Goal: Information Seeking & Learning: Check status

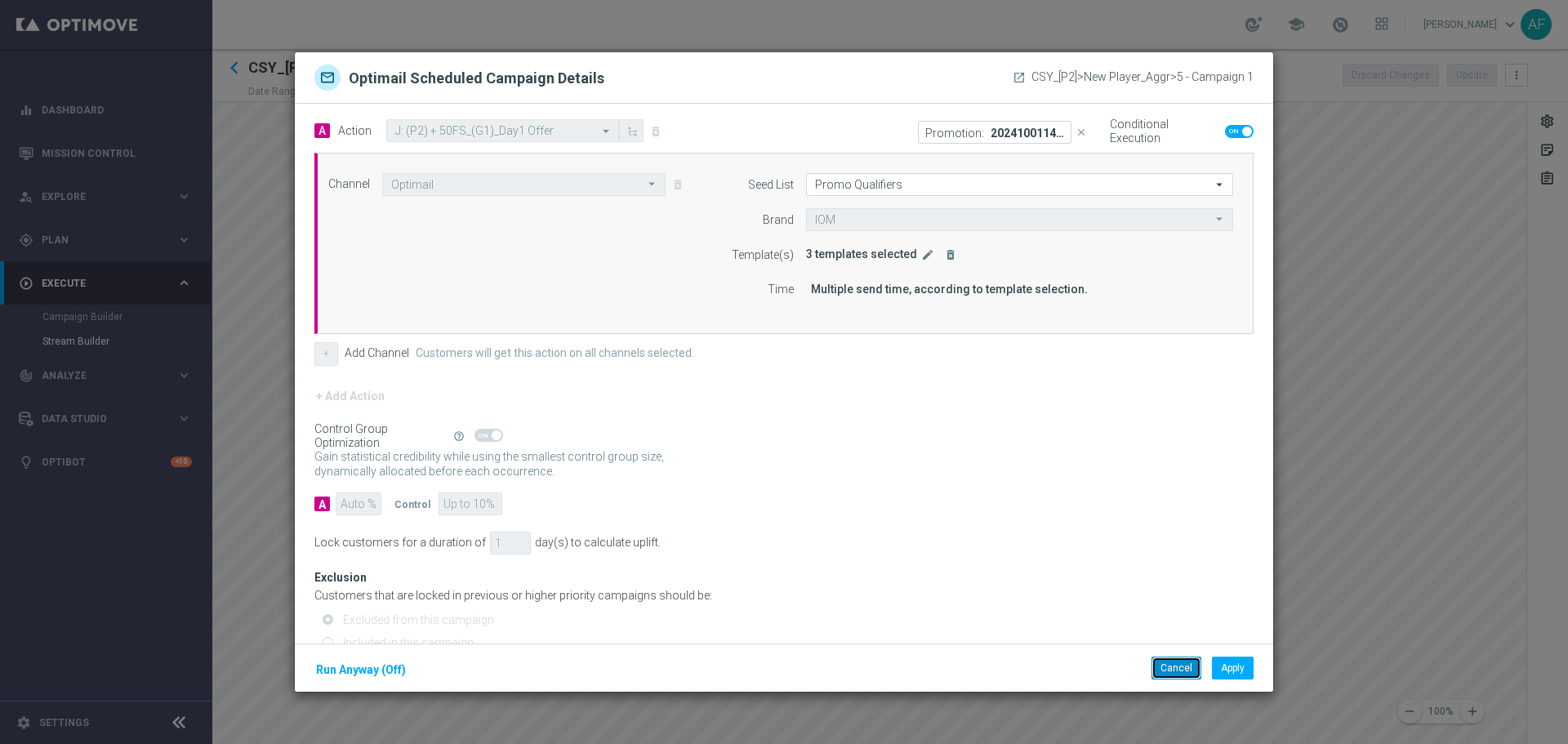
click at [1182, 663] on button "Cancel" at bounding box center [1177, 668] width 50 height 23
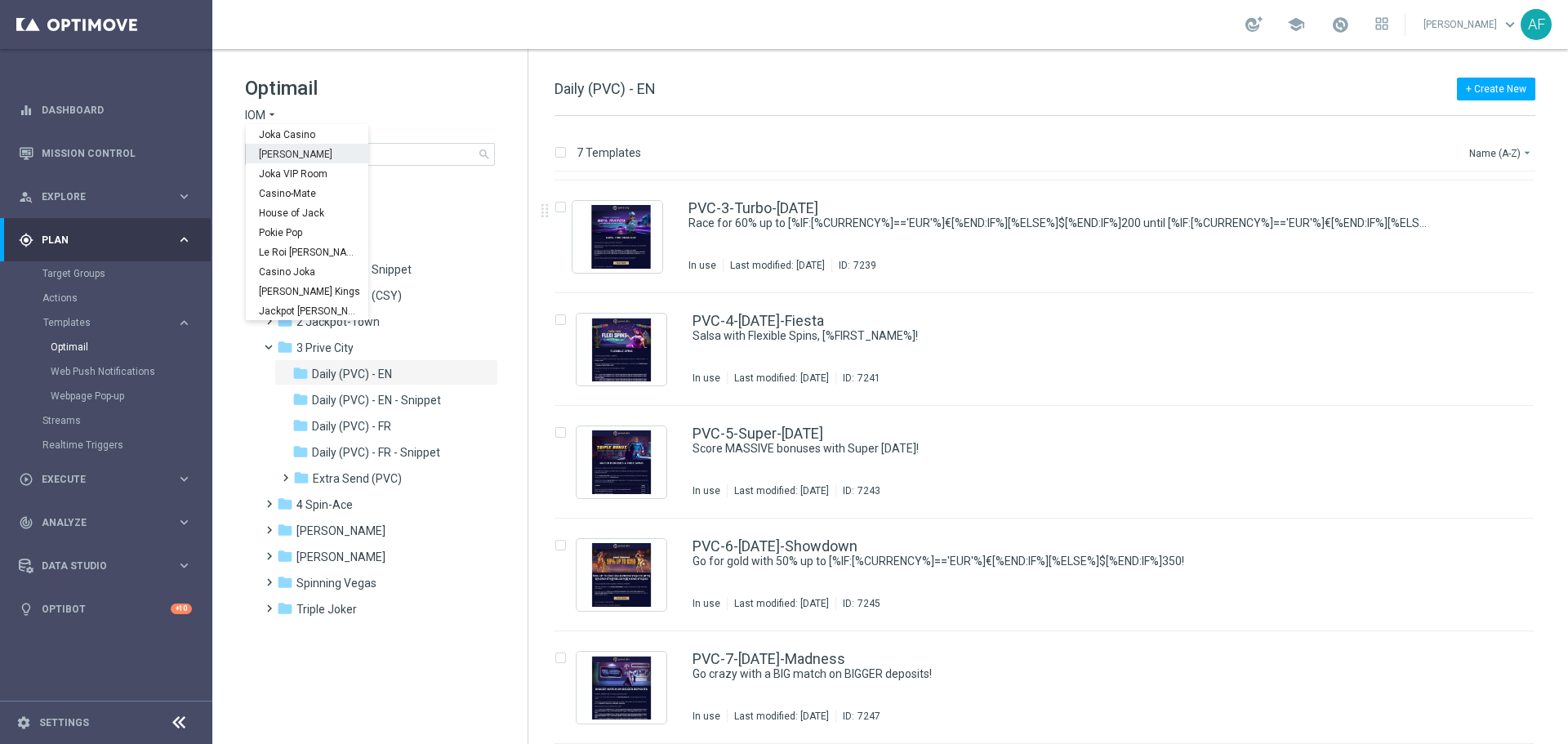
click at [0, 0] on span "Joka Casino" at bounding box center [0, 0] width 0 height 0
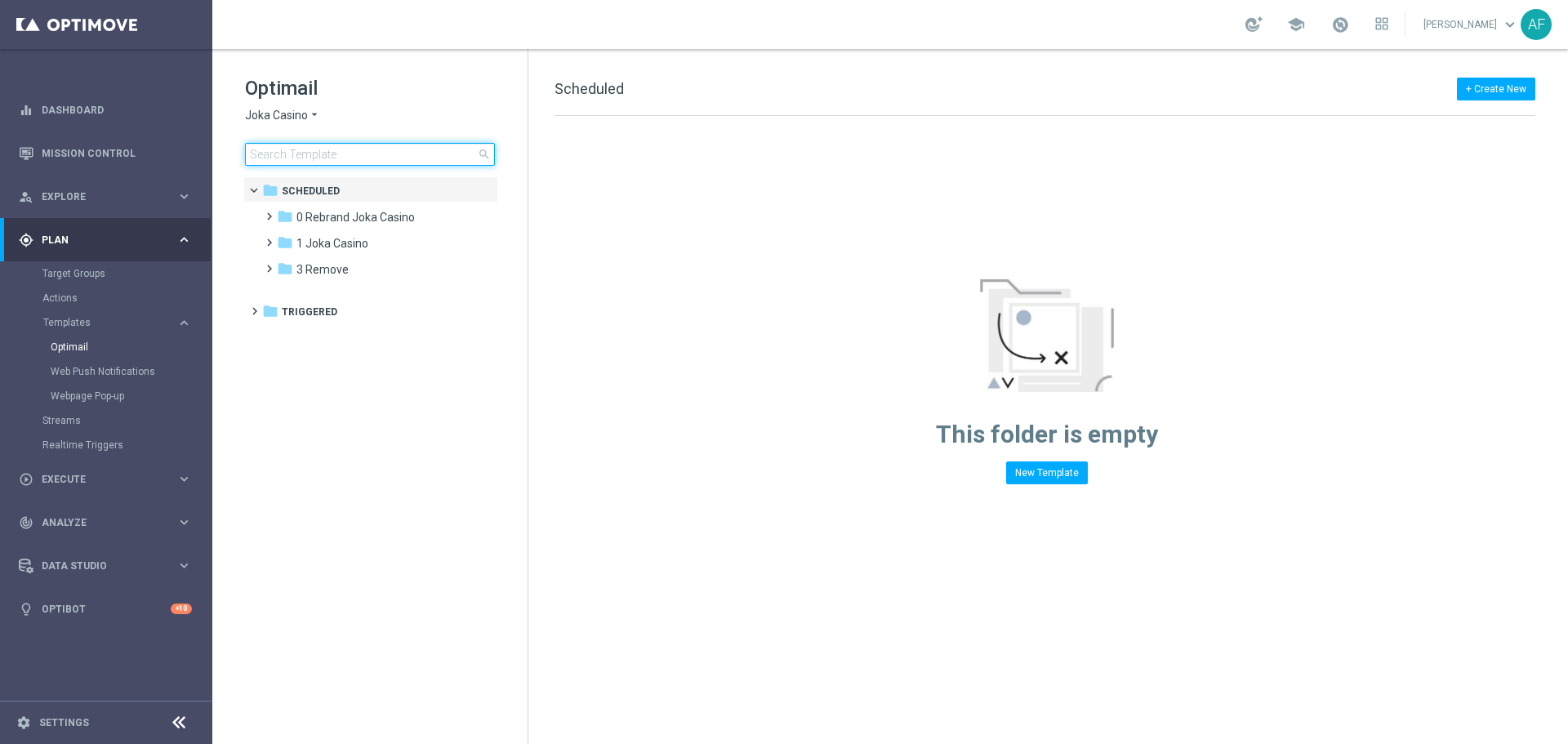
click at [311, 152] on input at bounding box center [370, 154] width 250 height 23
type input "N"
type input "P1"
drag, startPoint x: 116, startPoint y: 151, endPoint x: 387, endPoint y: 106, distance: 274.7
click at [387, 106] on div "Optimail Joka Casino arrow_drop_down × Joka Casino P1 close" at bounding box center [387, 121] width 283 height 90
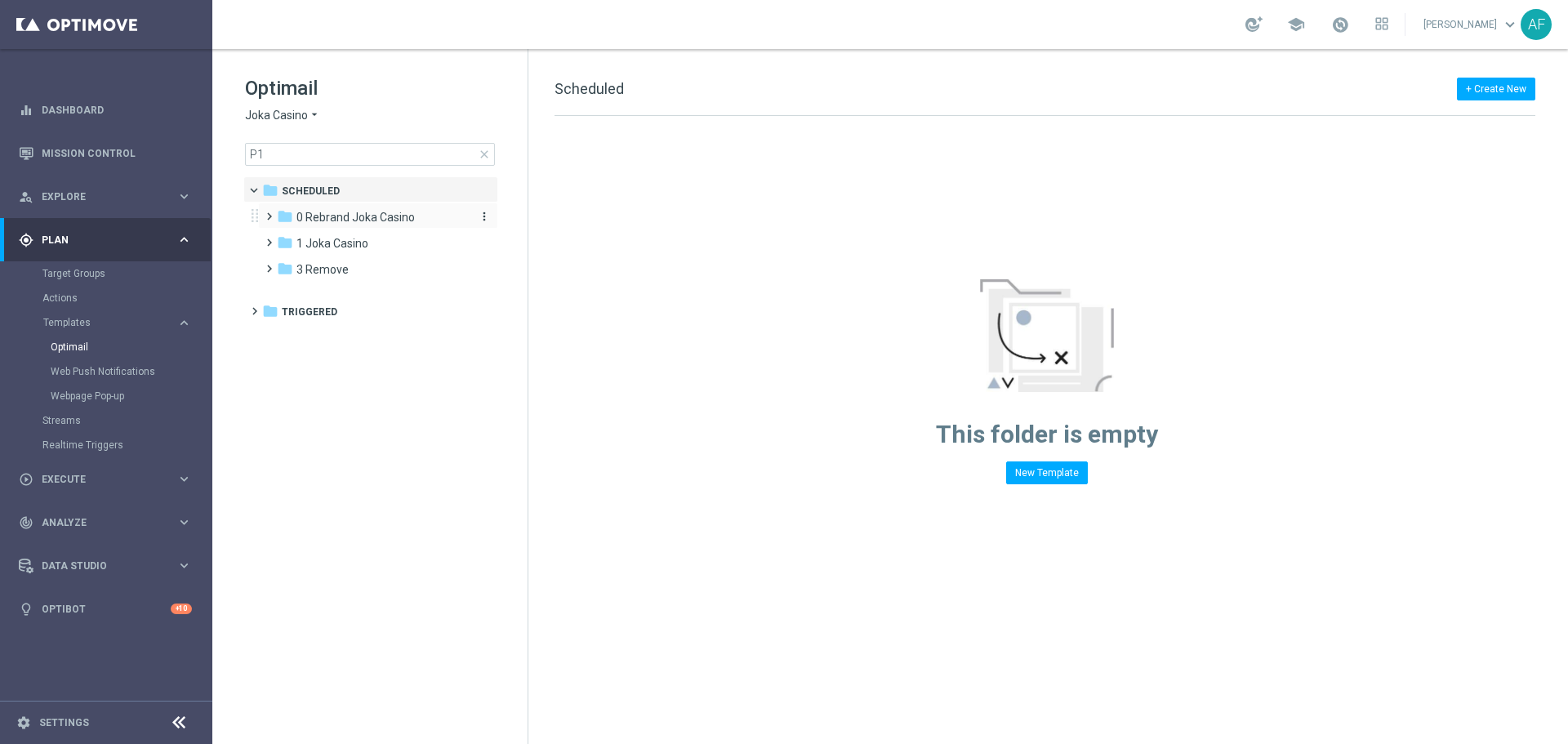
click at [346, 218] on span "0 Rebrand Joka Casino" at bounding box center [355, 218] width 118 height 15
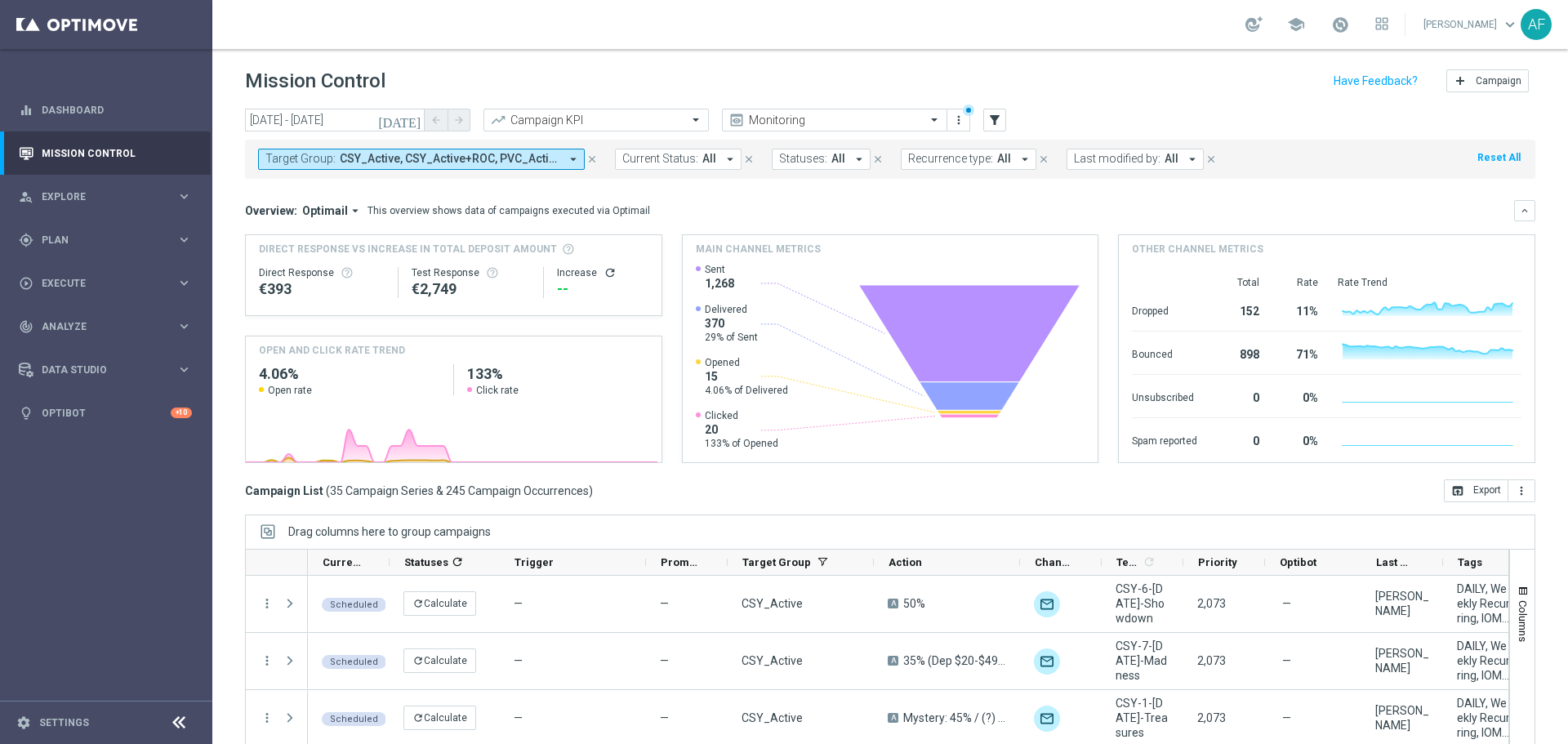
click at [408, 151] on button "Target Group: CSY_Active, CSY_Active+ROC, PVC_Active, PVC_Active+ROC, PVC_Activ…" at bounding box center [421, 159] width 326 height 21
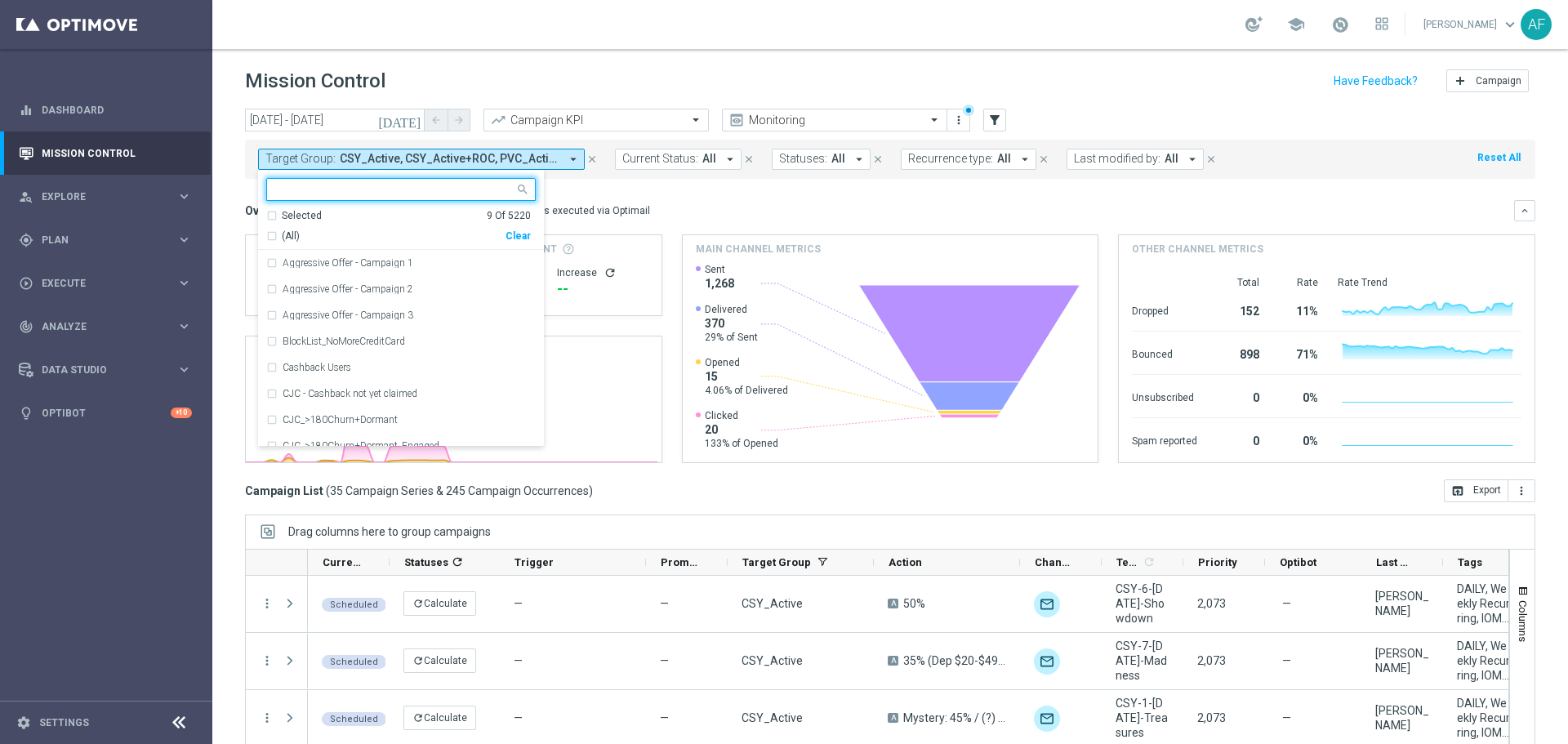
click at [303, 214] on div "Selected" at bounding box center [302, 216] width 40 height 14
drag, startPoint x: 307, startPoint y: 234, endPoint x: 419, endPoint y: 219, distance: 113.0
click at [309, 234] on span "(All Search Results)" at bounding box center [326, 236] width 90 height 14
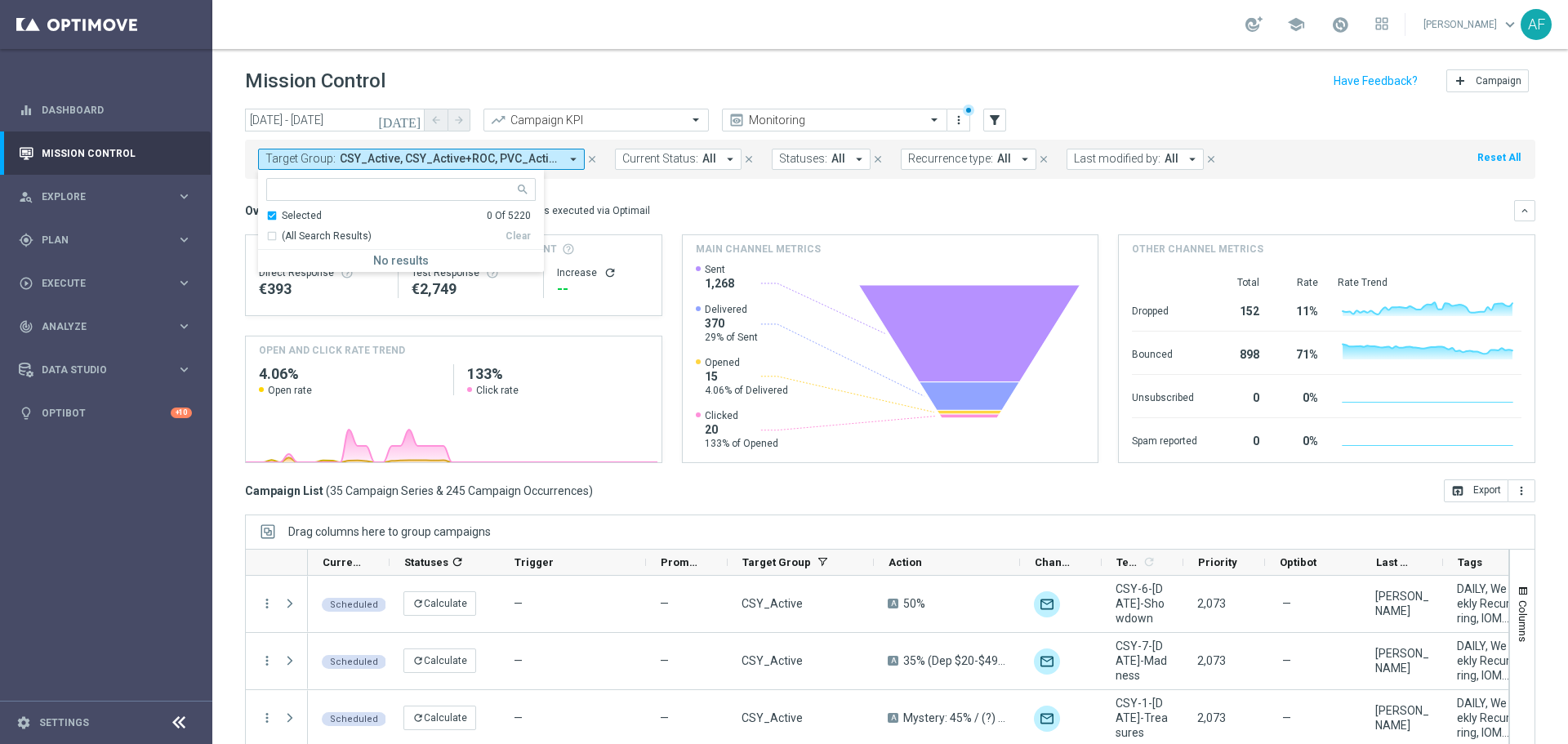
click at [656, 209] on div "Overview: Optimail arrow_drop_down This overview shows data of campaigns execut…" at bounding box center [880, 211] width 1269 height 15
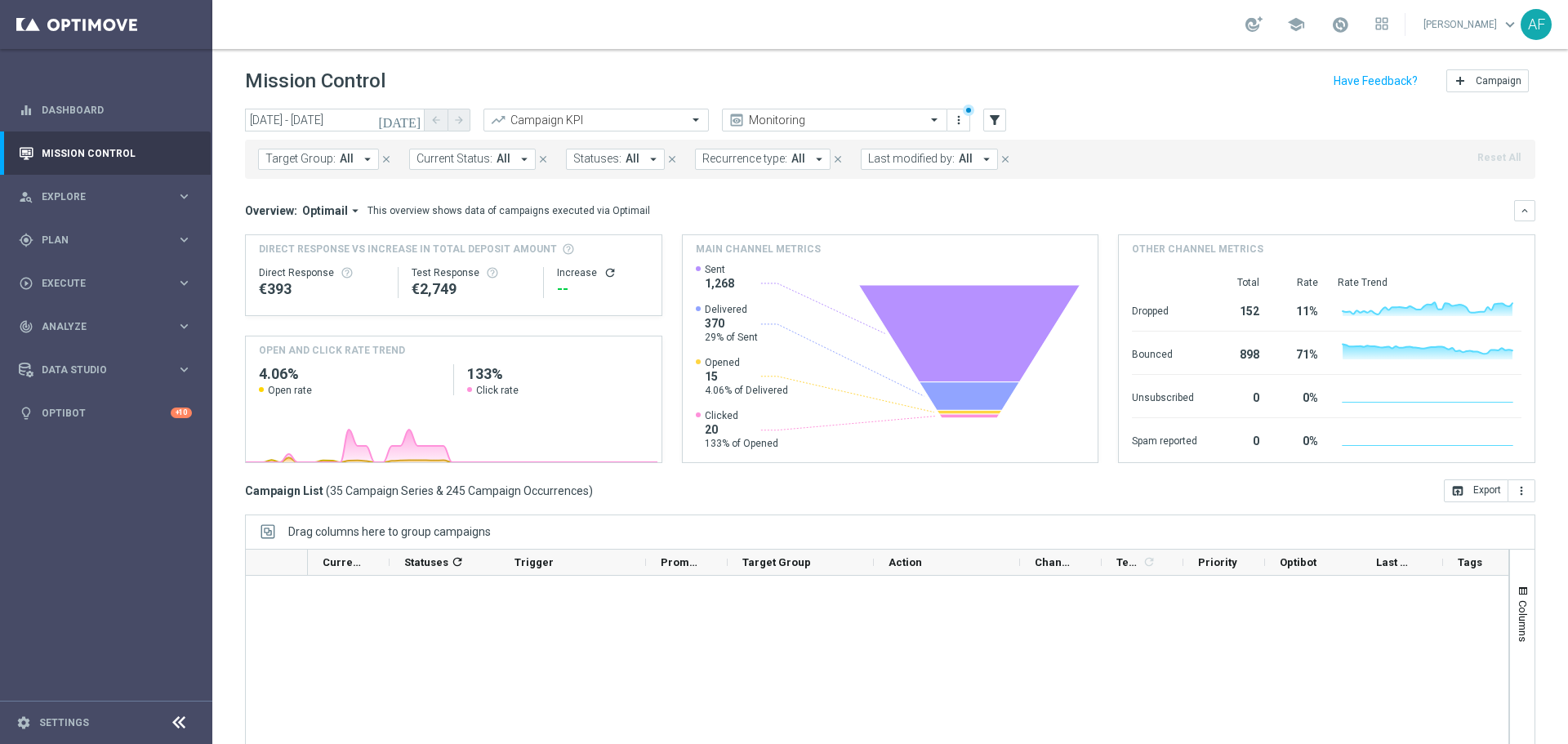
click at [340, 154] on span "All" at bounding box center [347, 158] width 14 height 14
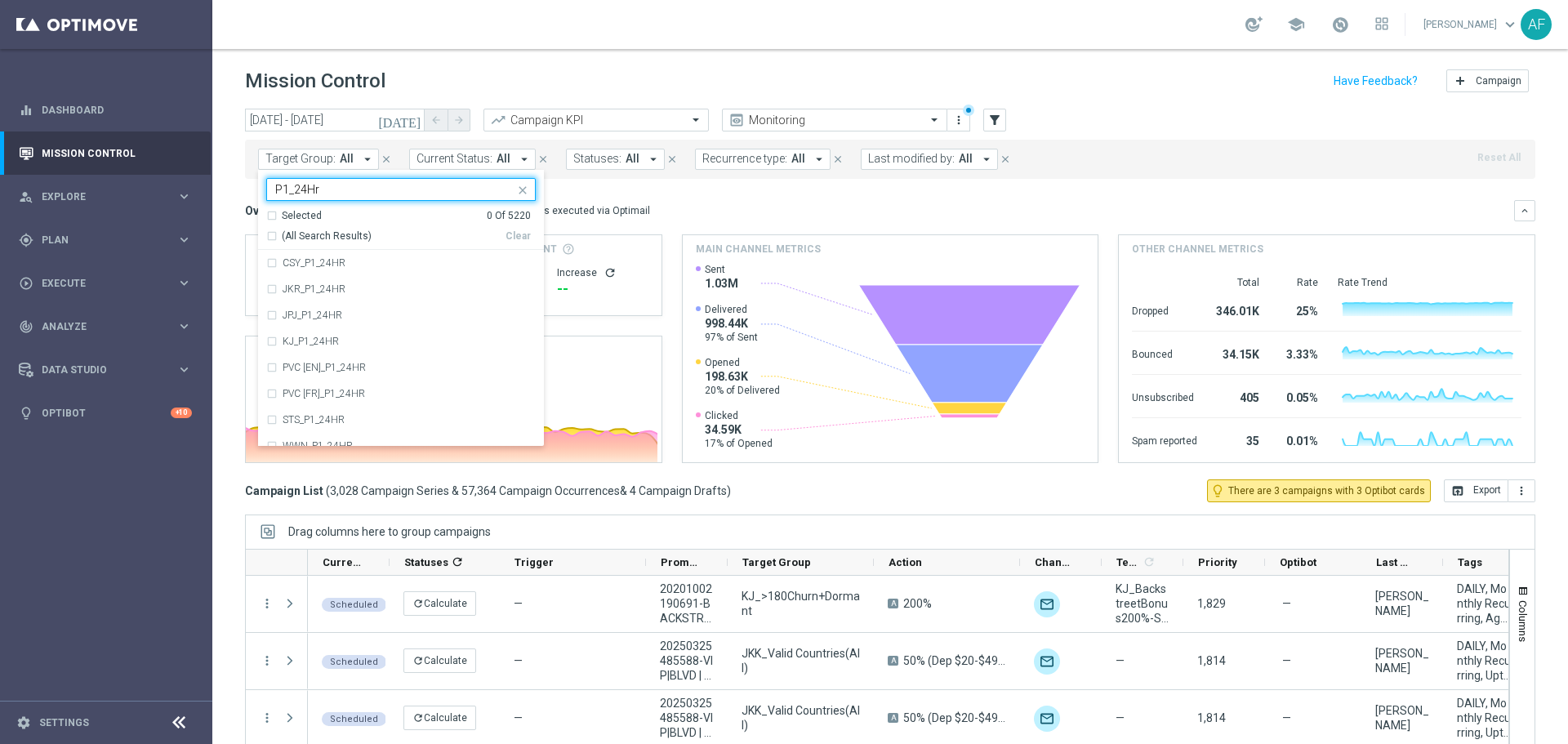
click at [345, 235] on span "(All Search Results)" at bounding box center [326, 236] width 90 height 14
type input "P1_24Hr"
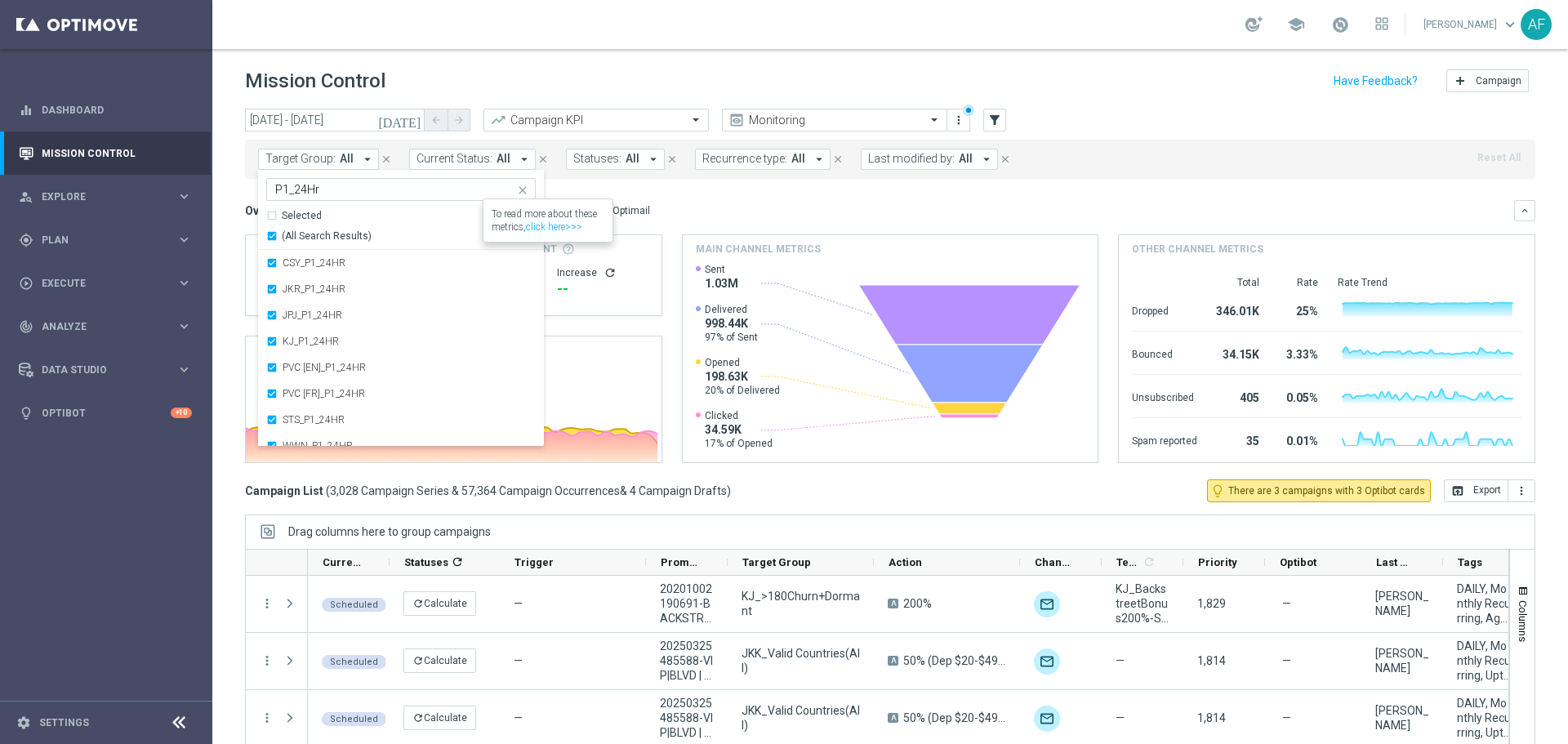
scroll to position [13, 0]
click at [694, 218] on div "Overview: Optimail arrow_drop_down This overview shows data of campaigns execut…" at bounding box center [880, 211] width 1269 height 15
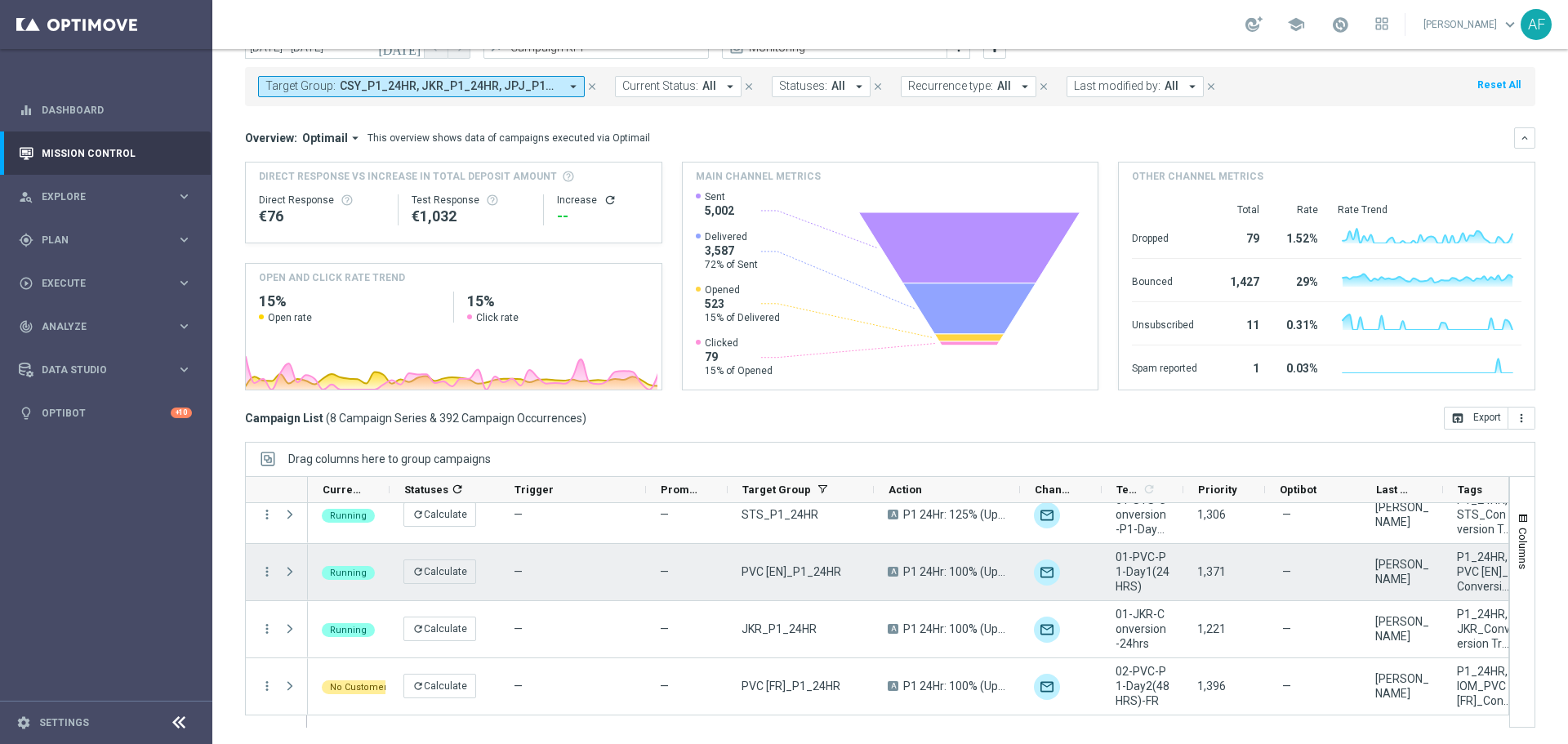
scroll to position [246, 0]
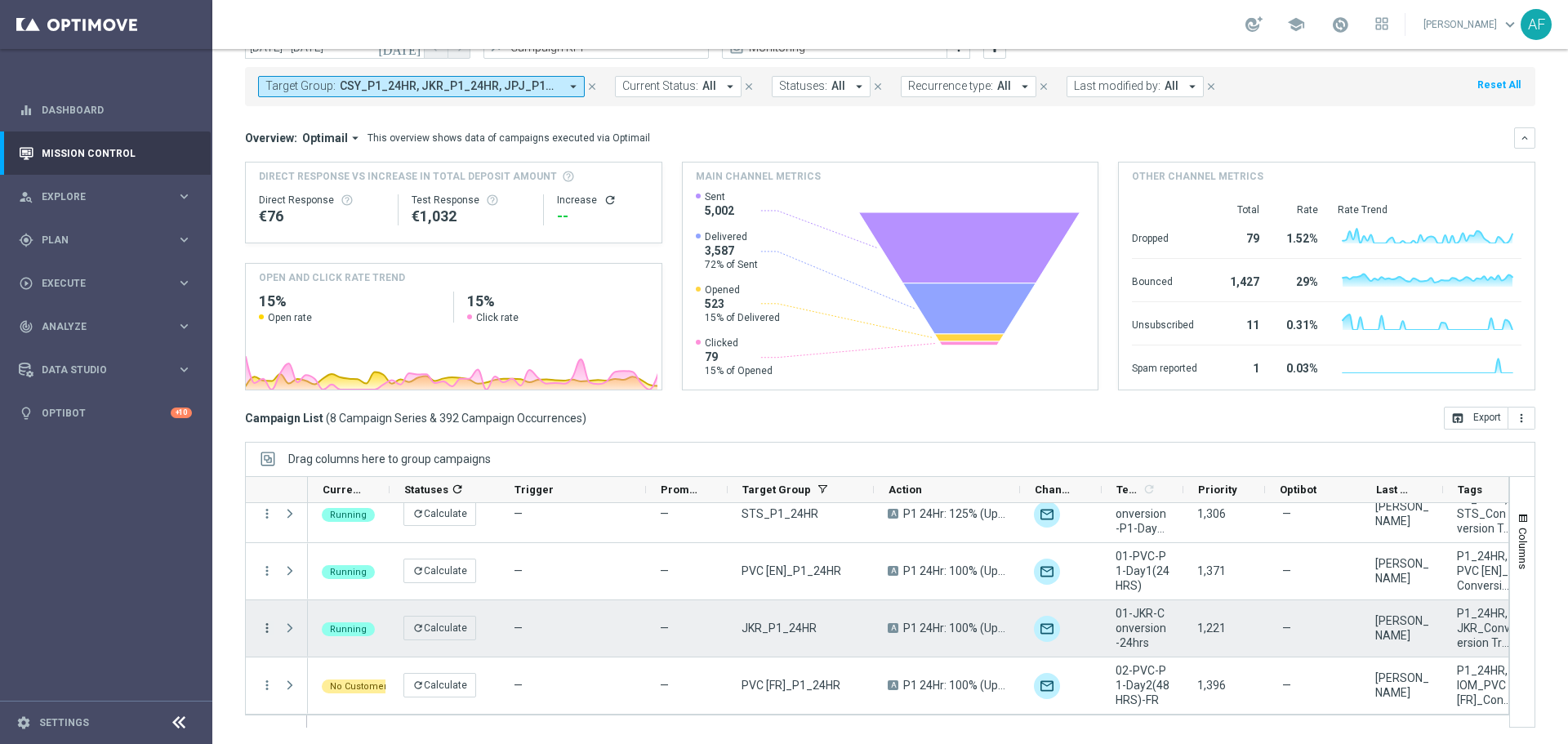
click at [265, 626] on icon "more_vert" at bounding box center [267, 629] width 15 height 15
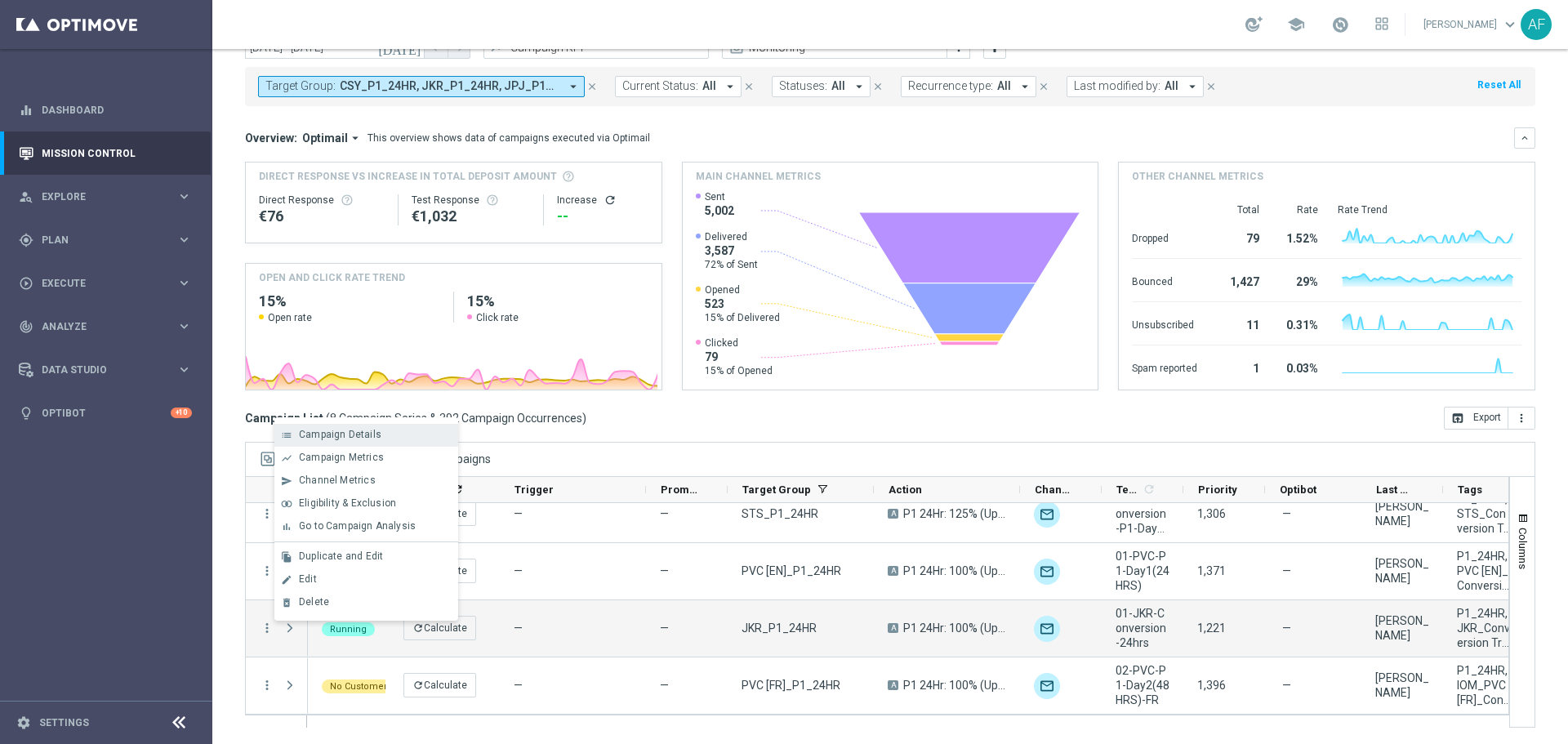
click at [342, 432] on span "Campaign Details" at bounding box center [340, 434] width 83 height 12
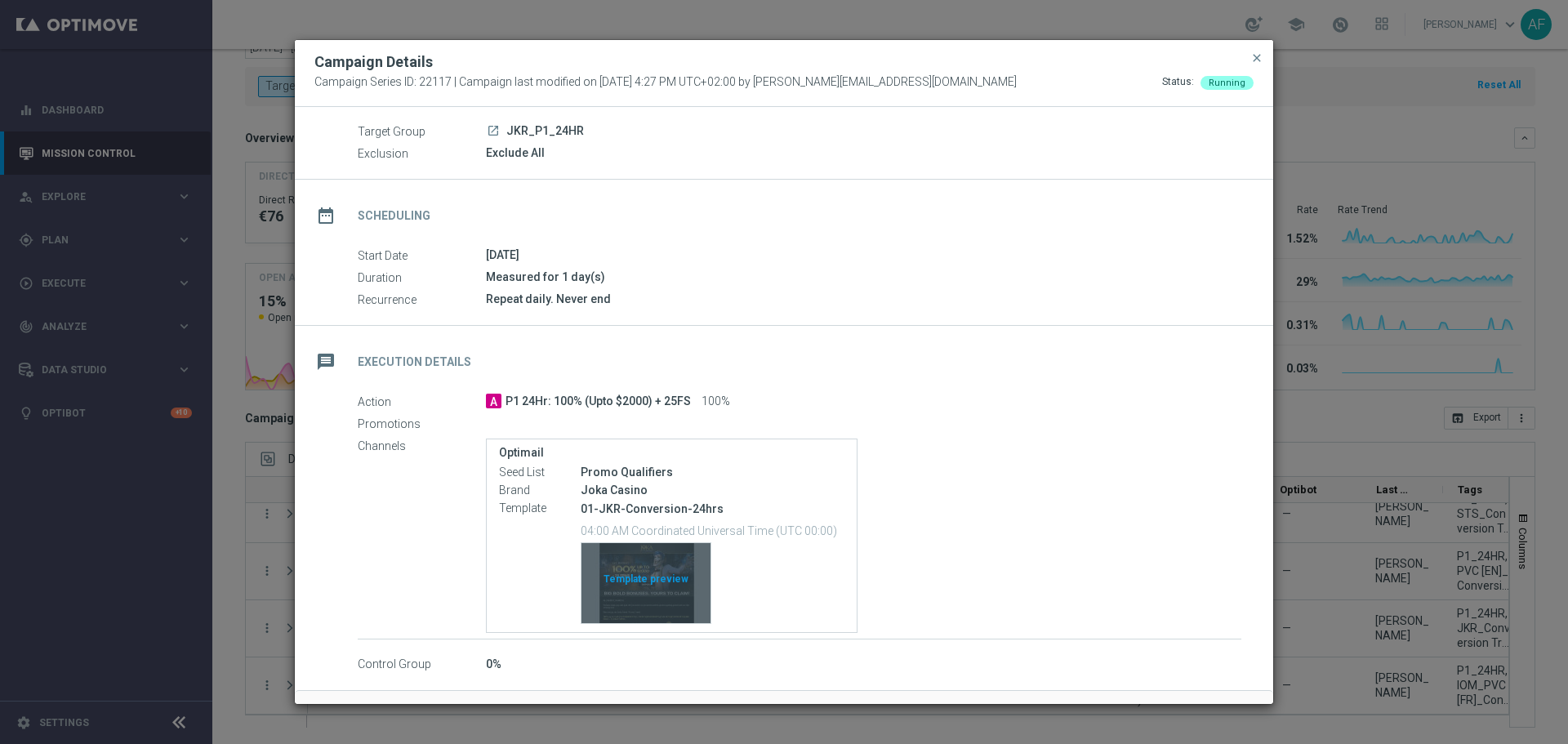
scroll to position [108, 0]
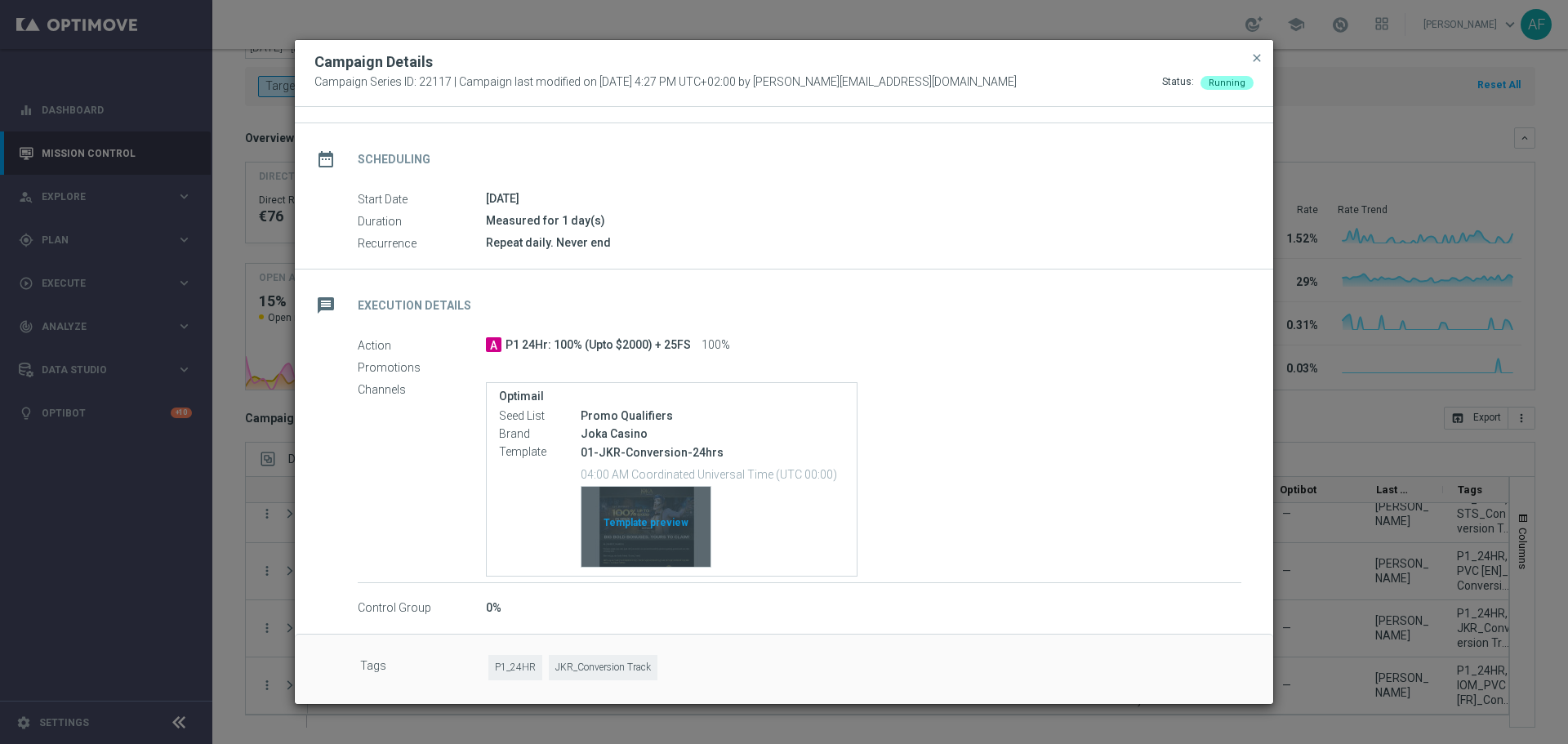
click at [648, 540] on div "Template preview" at bounding box center [646, 527] width 129 height 80
